Goal: Information Seeking & Learning: Learn about a topic

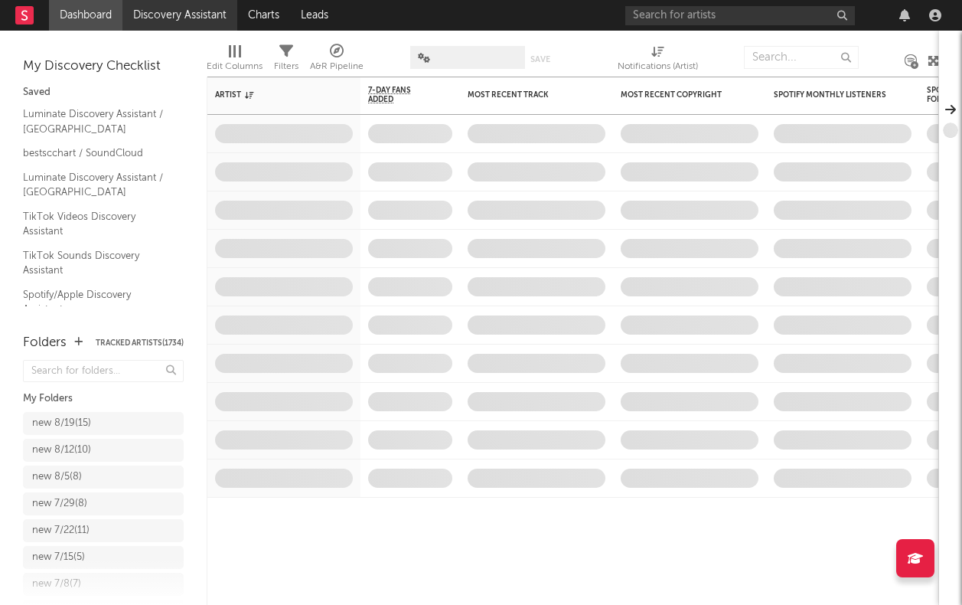
click at [147, 24] on link "Discovery Assistant" at bounding box center [179, 15] width 115 height 31
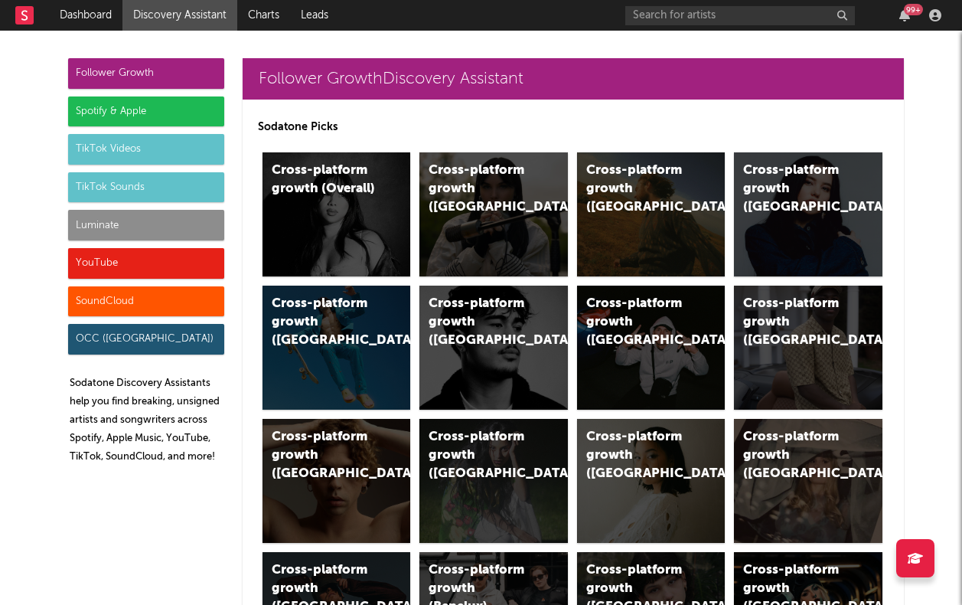
click at [152, 234] on div "Luminate" at bounding box center [146, 225] width 156 height 31
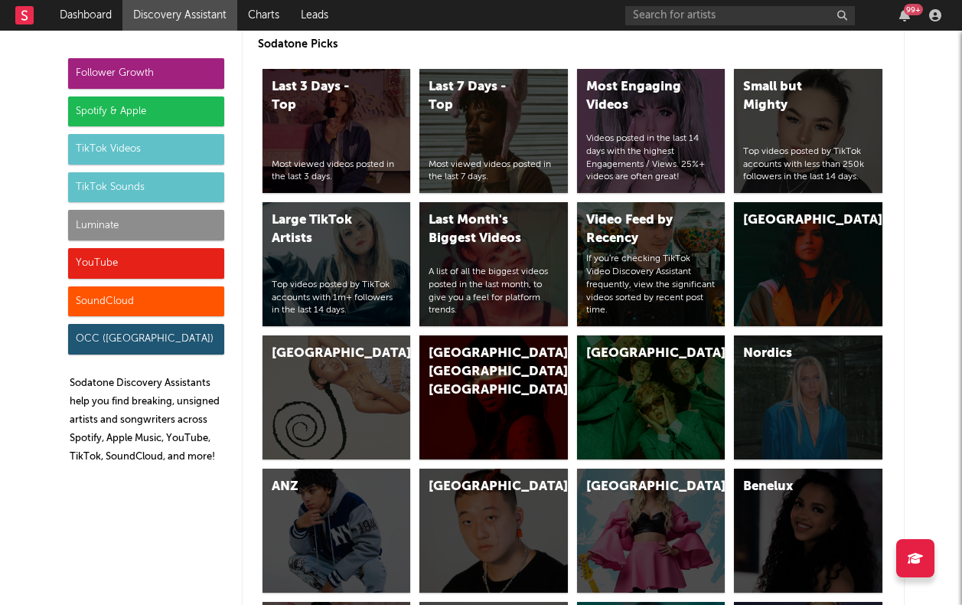
scroll to position [6794, 0]
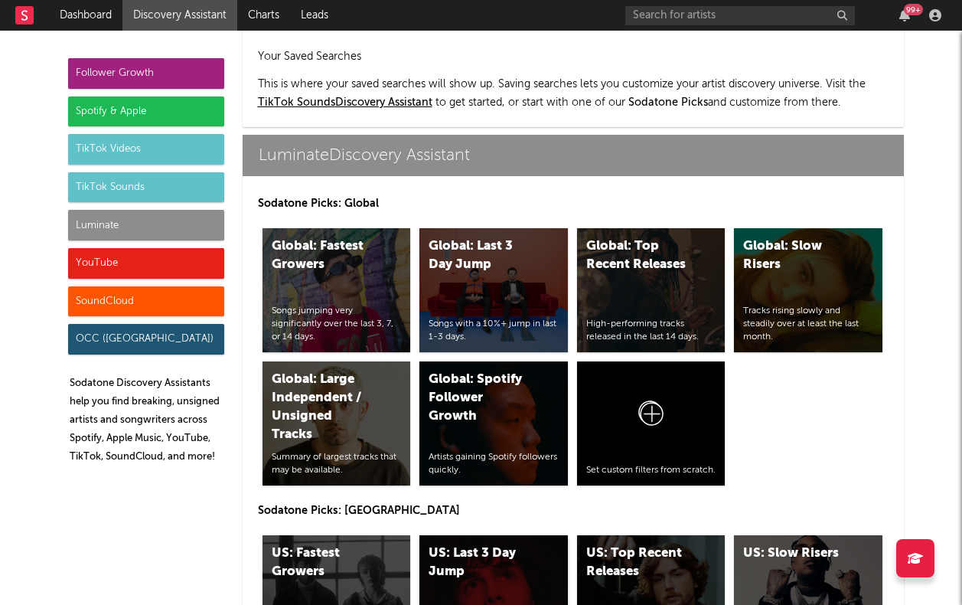
click at [501, 544] on div "US: Last 3 Day Jump" at bounding box center [481, 562] width 104 height 37
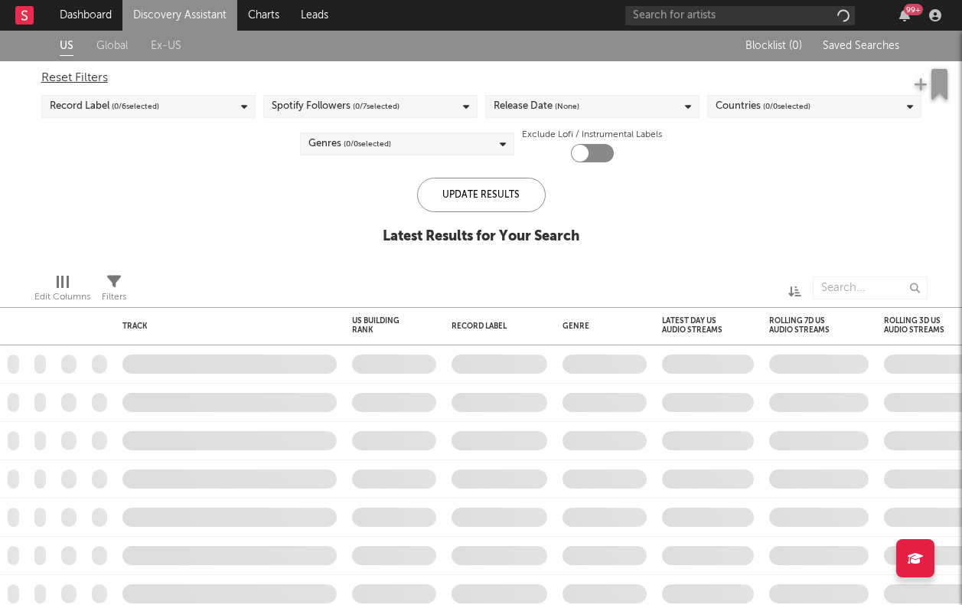
checkbox input "true"
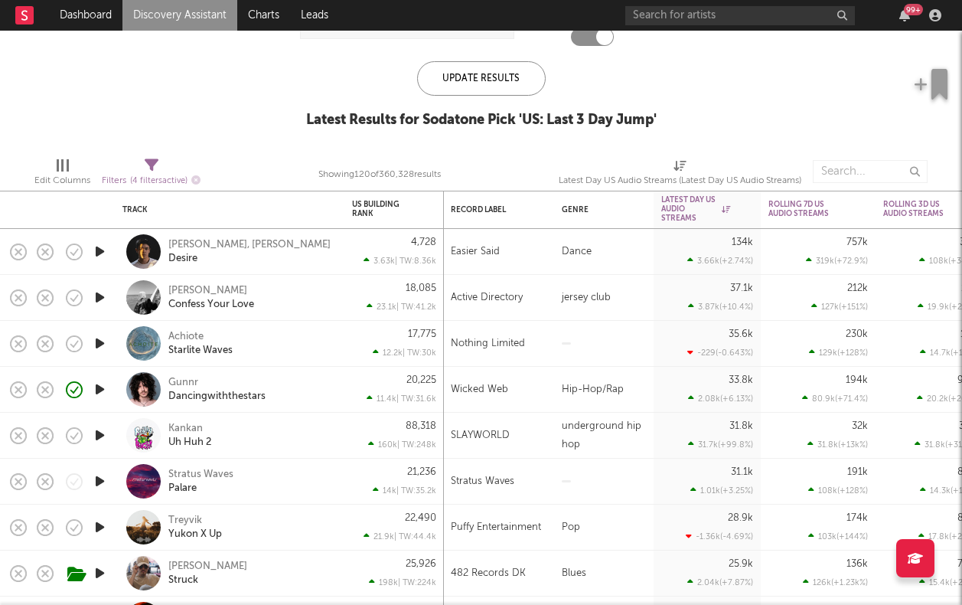
click at [315, 385] on div "Gunnr Dancingwiththestars" at bounding box center [250, 390] width 165 height 28
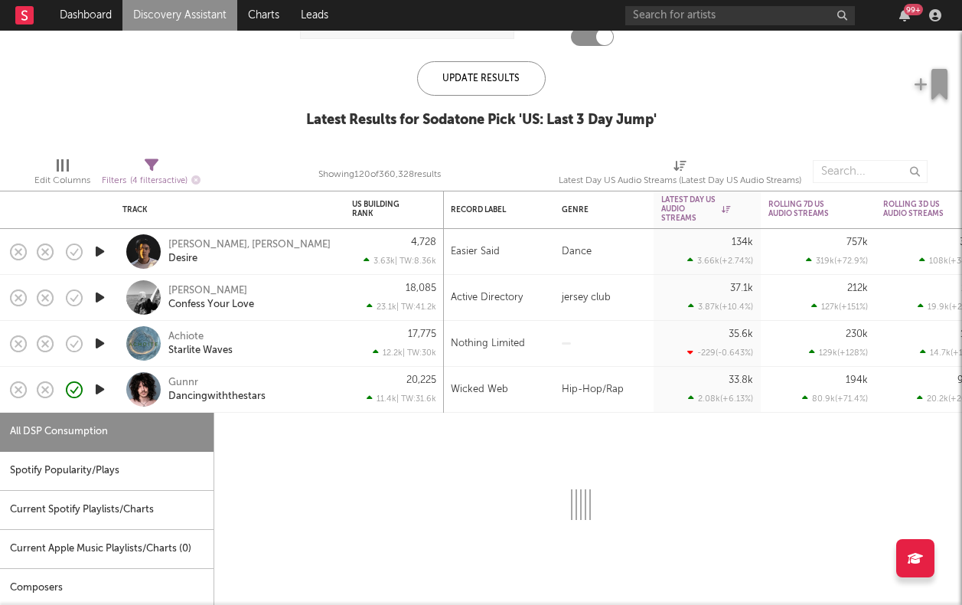
select select "1w"
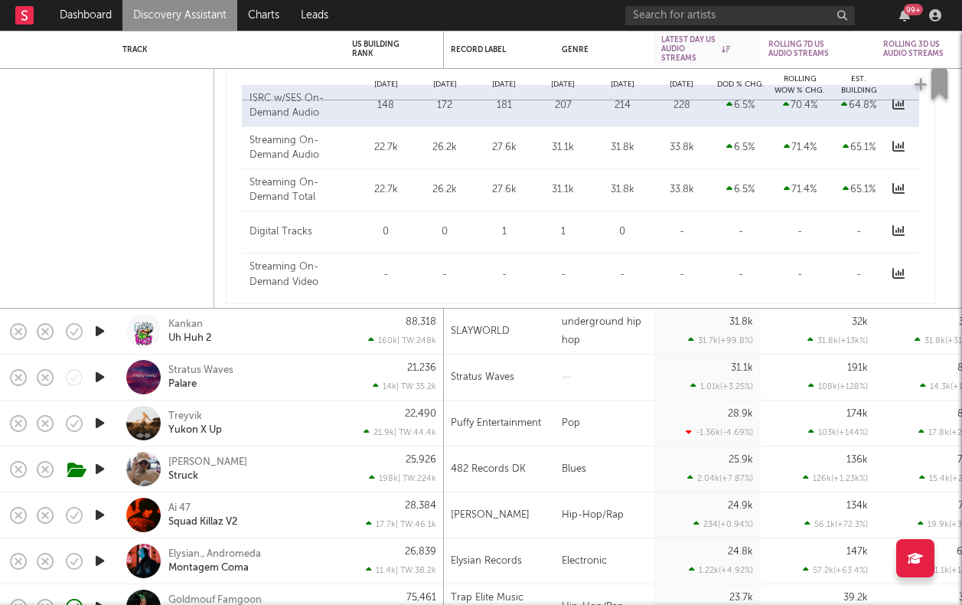
click at [298, 327] on div "Kankan Uh Huh 2" at bounding box center [250, 332] width 165 height 28
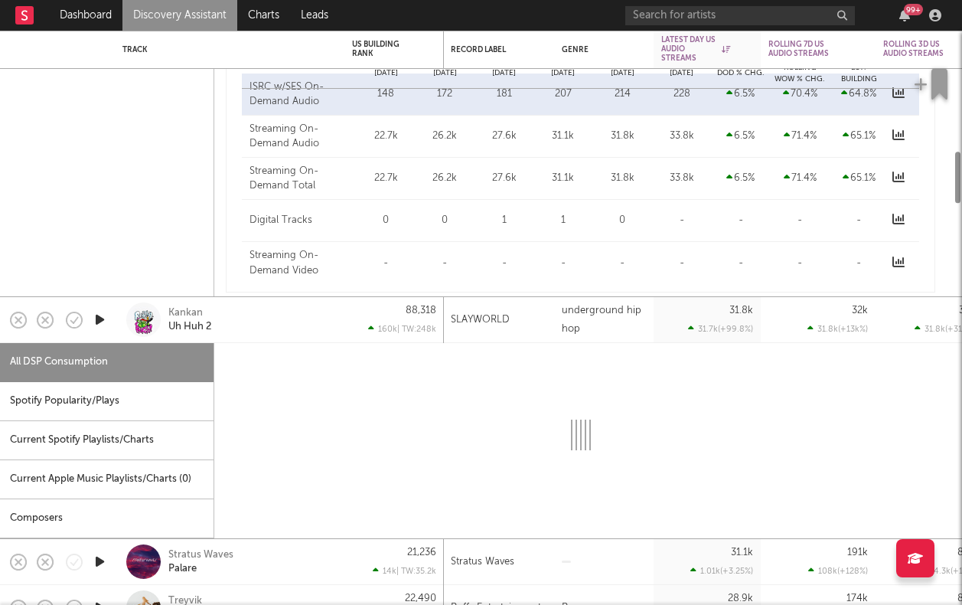
select select "1w"
